Goal: Transaction & Acquisition: Purchase product/service

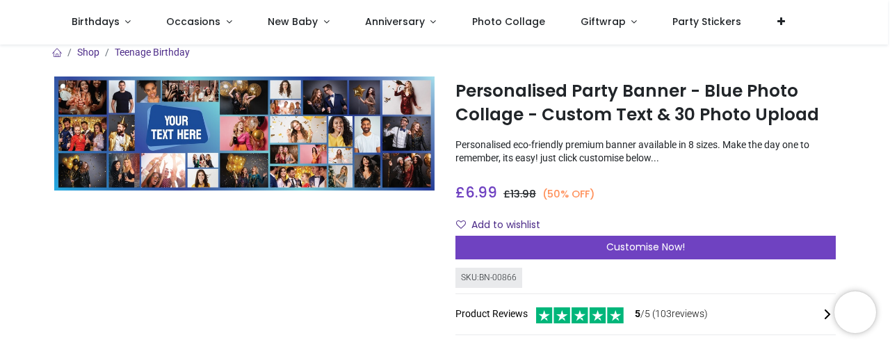
scroll to position [11, 0]
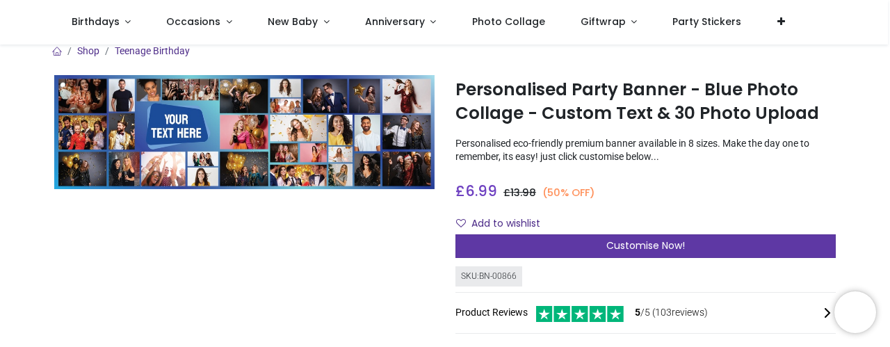
click at [564, 238] on div "Customise Now!" at bounding box center [645, 246] width 380 height 24
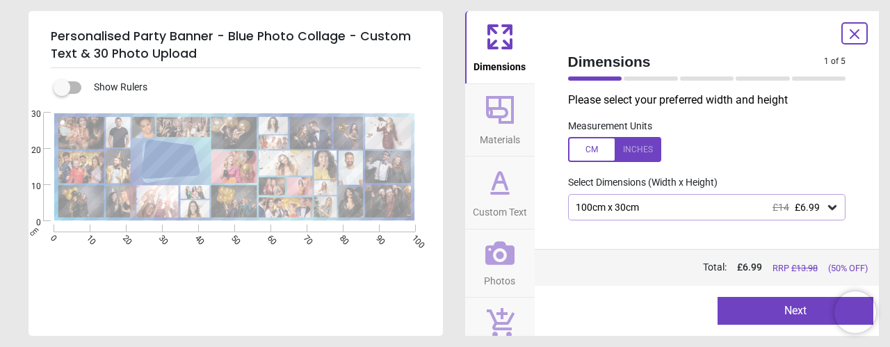
click at [795, 209] on span "£6.99" at bounding box center [807, 207] width 25 height 11
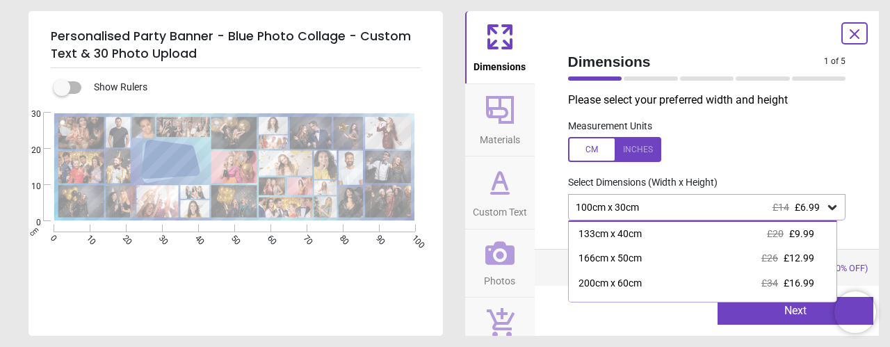
scroll to position [25, 0]
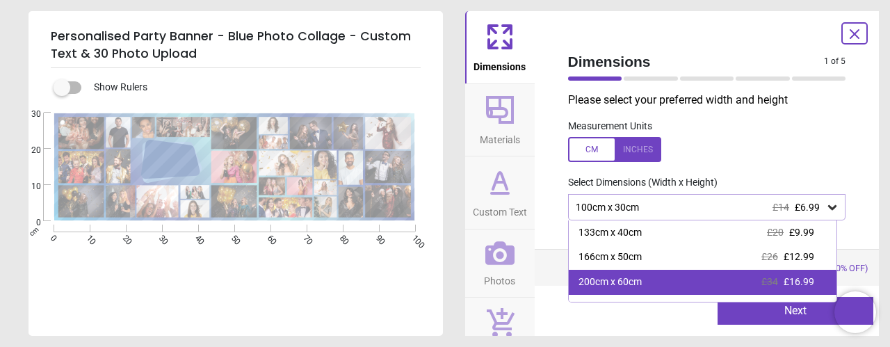
click at [780, 272] on div "200cm x 60cm £34 £16.99" at bounding box center [703, 282] width 268 height 25
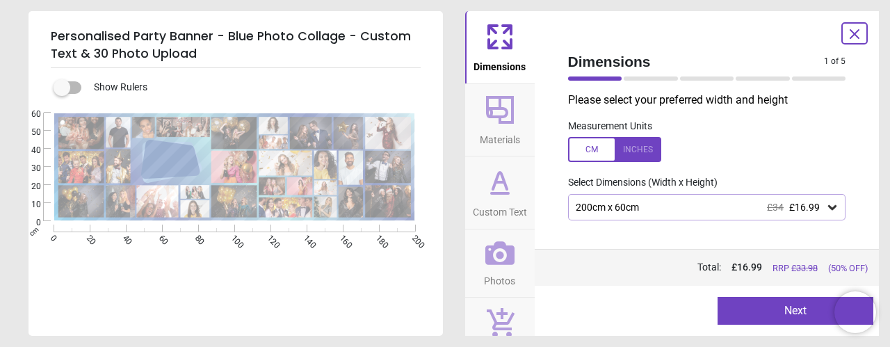
click at [493, 115] on icon at bounding box center [500, 110] width 28 height 28
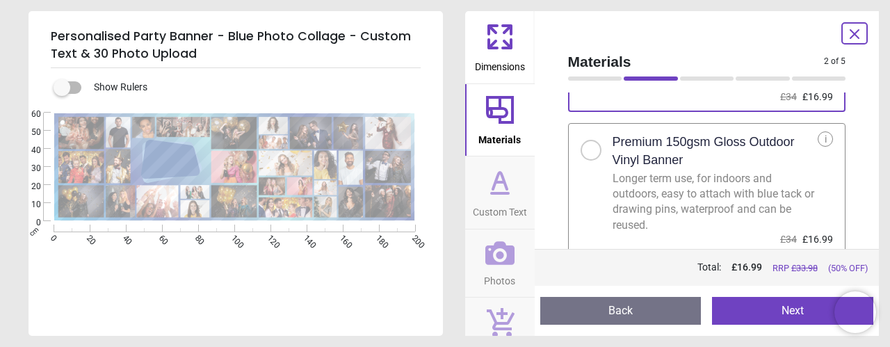
scroll to position [143, 0]
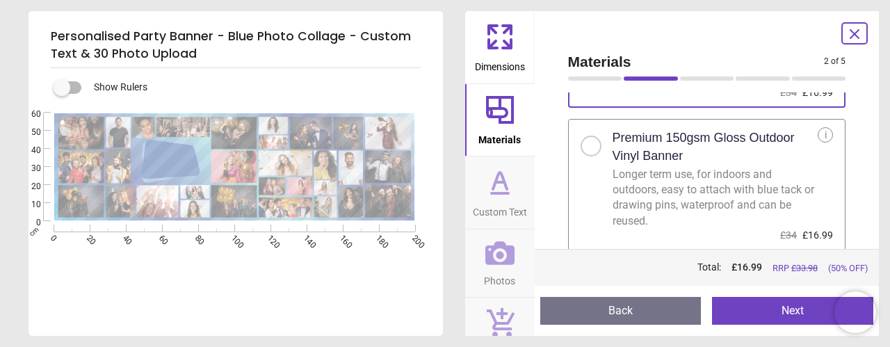
click at [595, 147] on div at bounding box center [591, 146] width 21 height 21
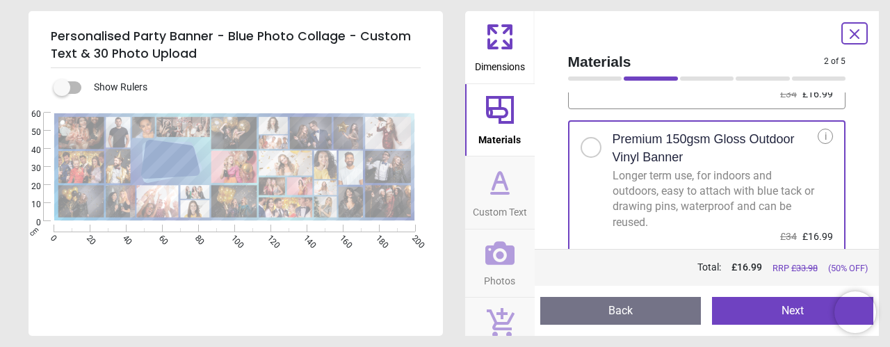
scroll to position [143, 0]
click at [499, 190] on icon at bounding box center [499, 181] width 33 height 33
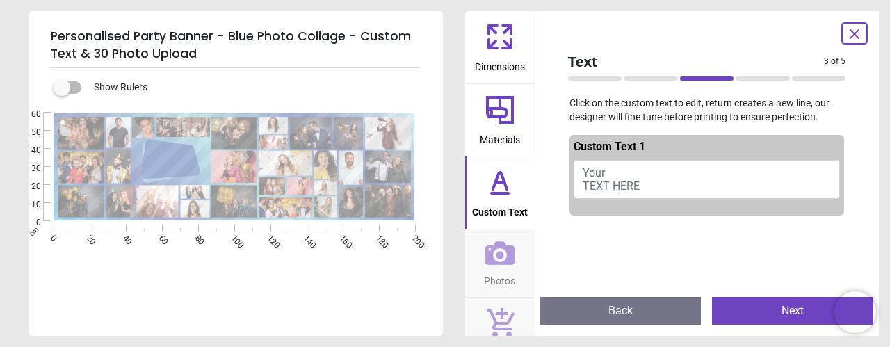
click at [633, 184] on span "Your TEXT HERE" at bounding box center [611, 179] width 57 height 26
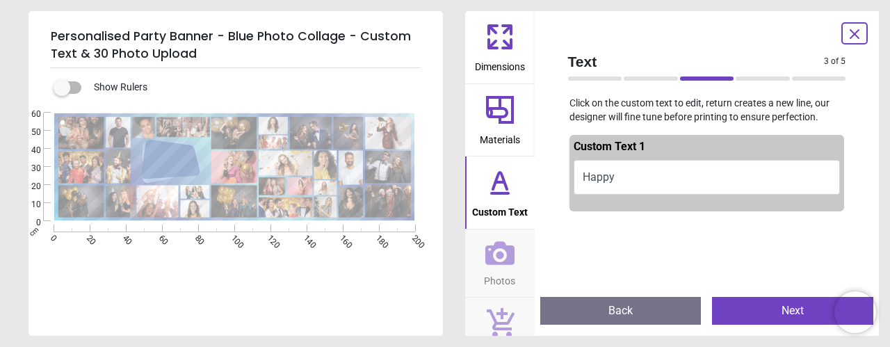
scroll to position [0, 0]
type textarea "*"
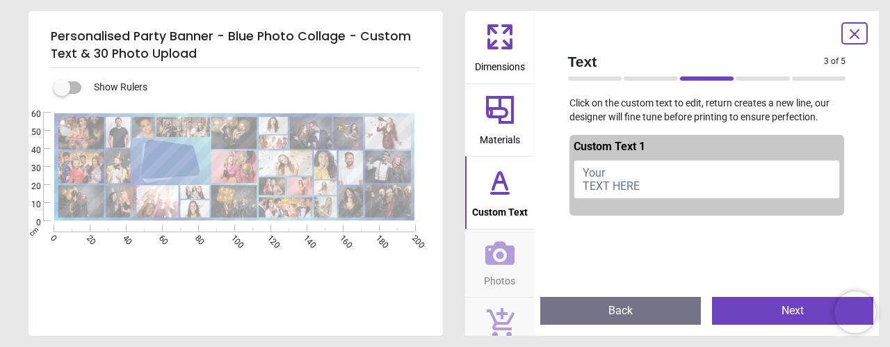
click at [586, 169] on span "Your TEXT HERE" at bounding box center [611, 179] width 57 height 26
click at [581, 169] on button "Your TEXT HERE" at bounding box center [707, 179] width 267 height 39
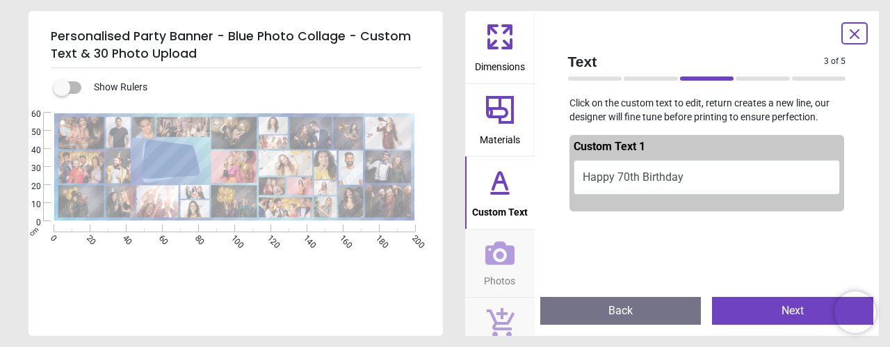
scroll to position [1, 0]
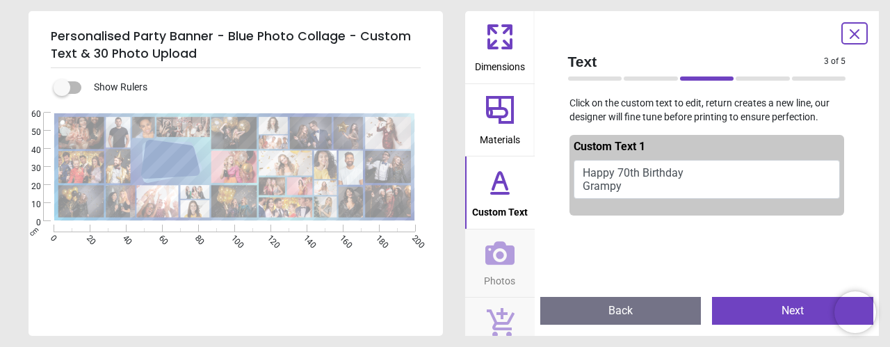
type textarea "**********"
click at [757, 79] on div at bounding box center [763, 78] width 54 height 4
